Goal: Book appointment/travel/reservation

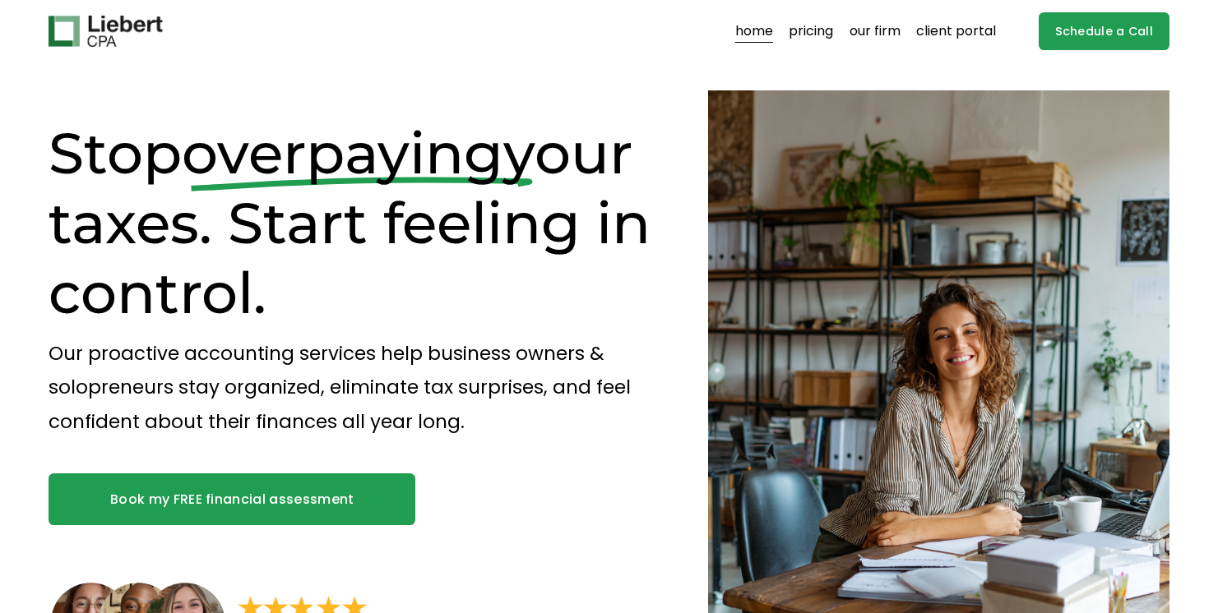
click at [1068, 34] on link "Schedule a Call" at bounding box center [1104, 31] width 131 height 39
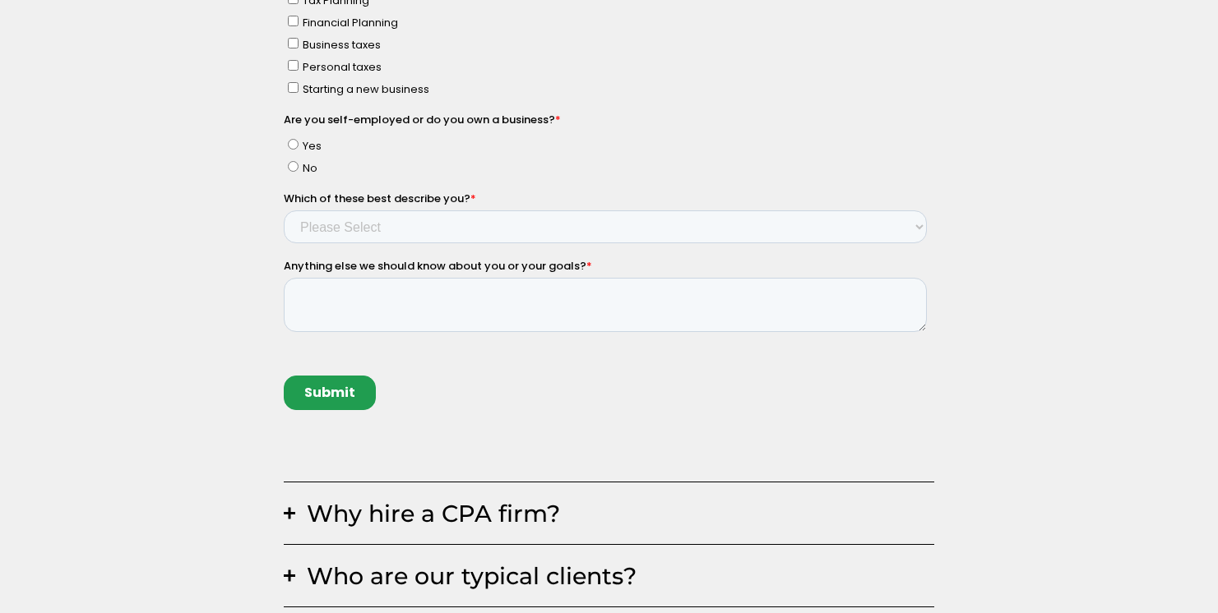
scroll to position [572, 0]
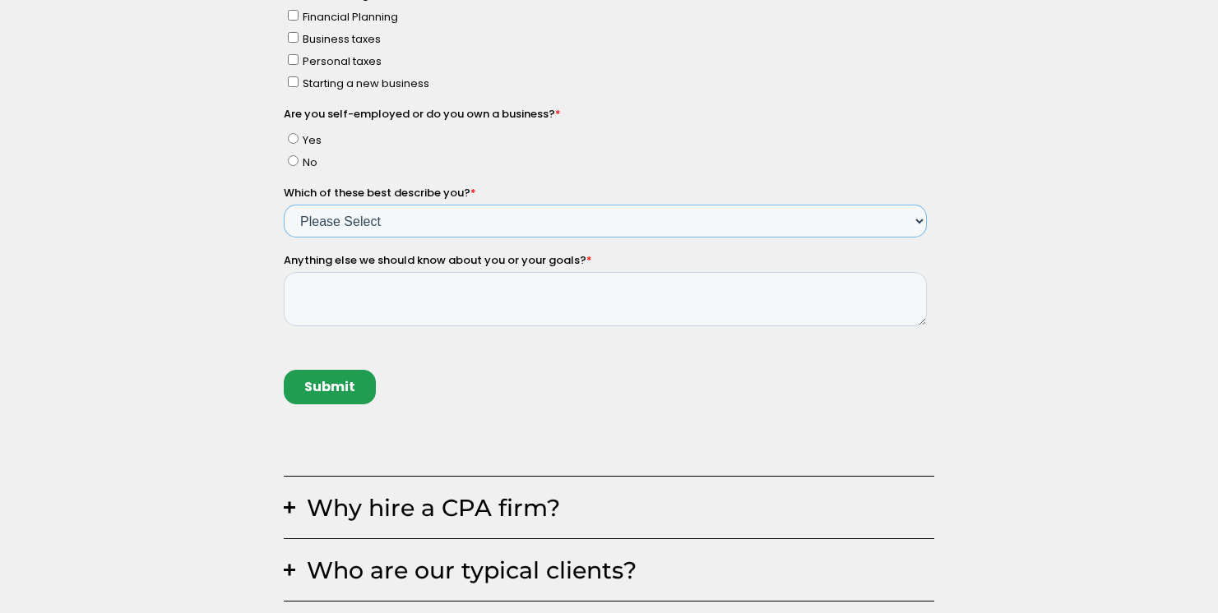
click at [763, 211] on select "Please Select Income < $100k Income between $100k-$250k Income between $250k-$5…" at bounding box center [605, 222] width 643 height 33
click at [771, 227] on select "Please Select Income < $100k Income between $100k-$250k Income between $250k-$5…" at bounding box center [605, 222] width 643 height 33
click at [756, 274] on div "Anything else we should know about you or your goals? *" at bounding box center [609, 290] width 650 height 74
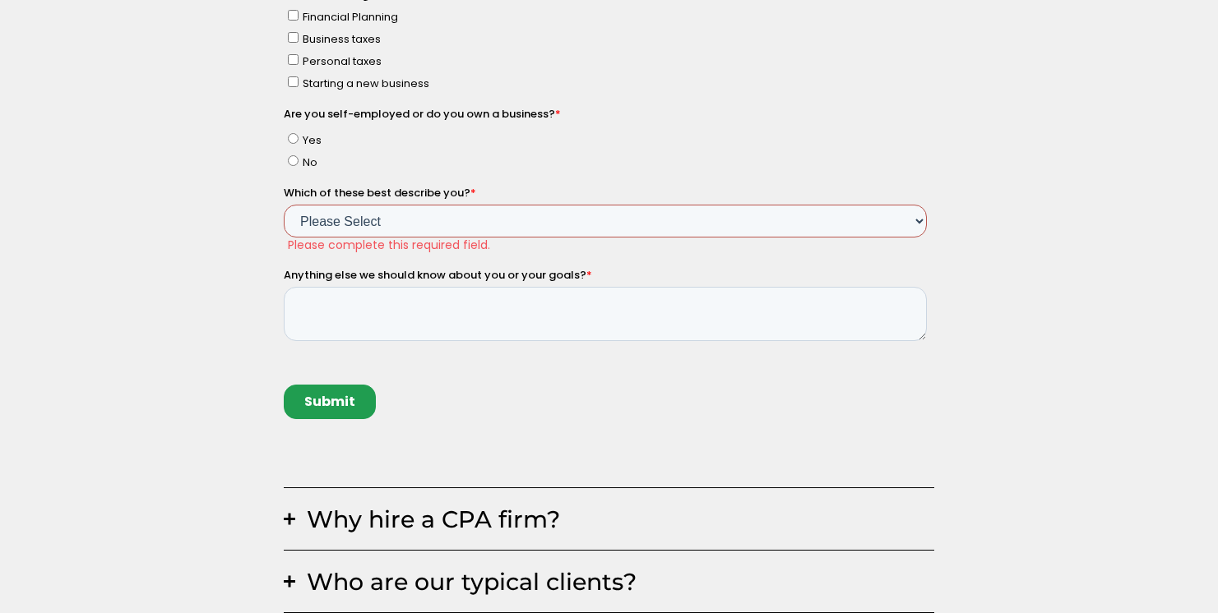
click at [769, 207] on select "Please Select Income < $100k Income between $100k-$250k Income between $250k-$5…" at bounding box center [605, 222] width 643 height 33
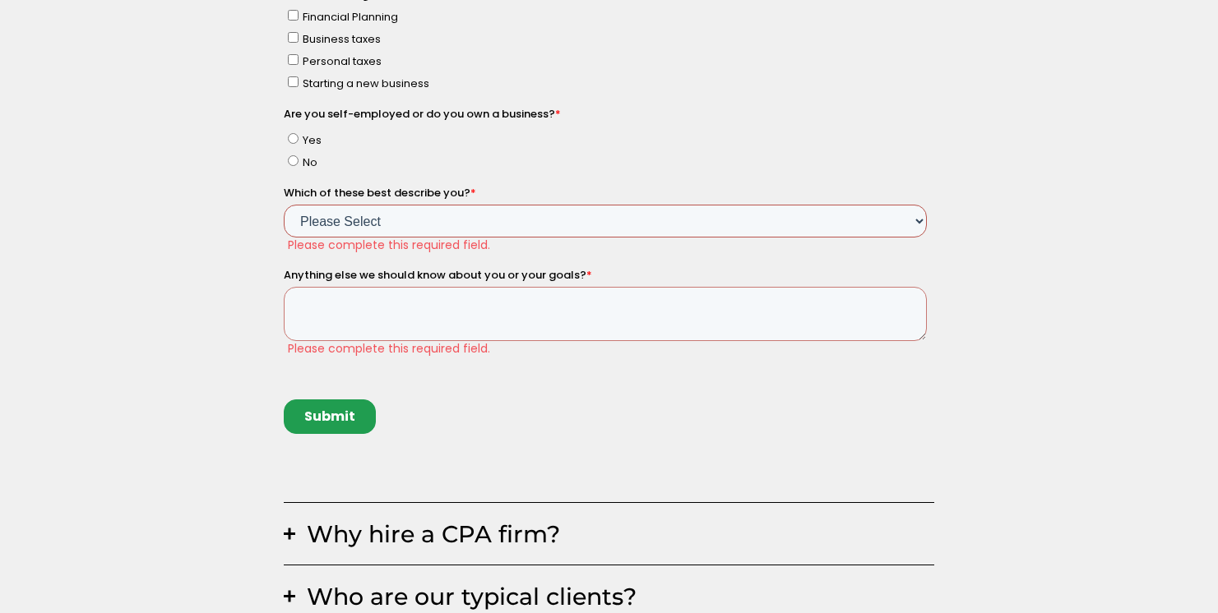
click at [761, 211] on select "Please Select Income < $100k Income between $100k-$250k Income between $250k-$5…" at bounding box center [605, 222] width 643 height 33
